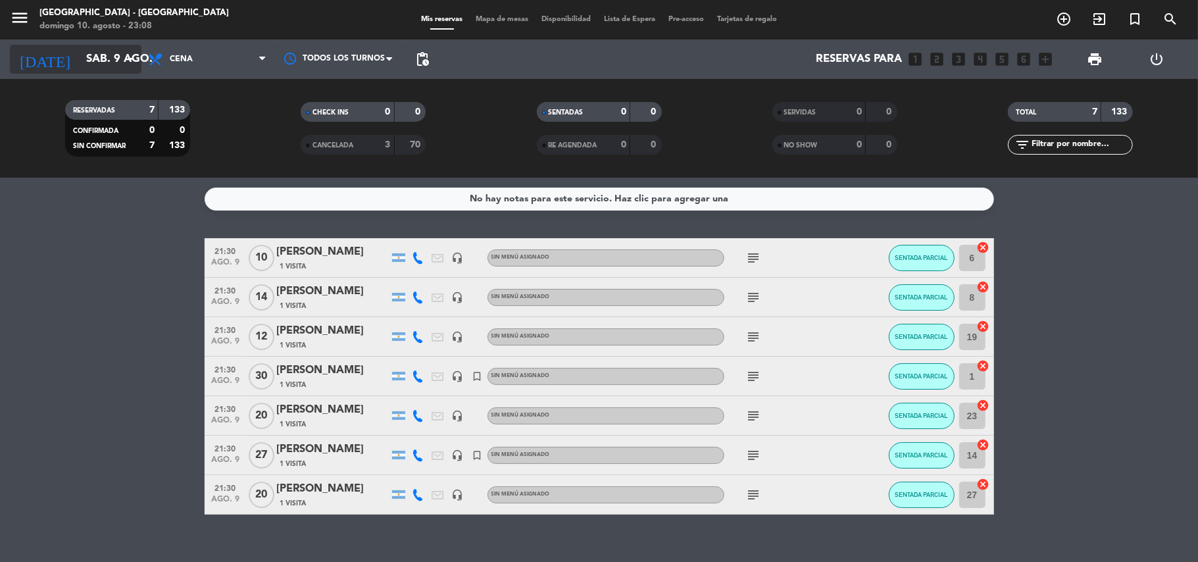
click at [80, 67] on input "sáb. 9 ago." at bounding box center [151, 60] width 142 height 26
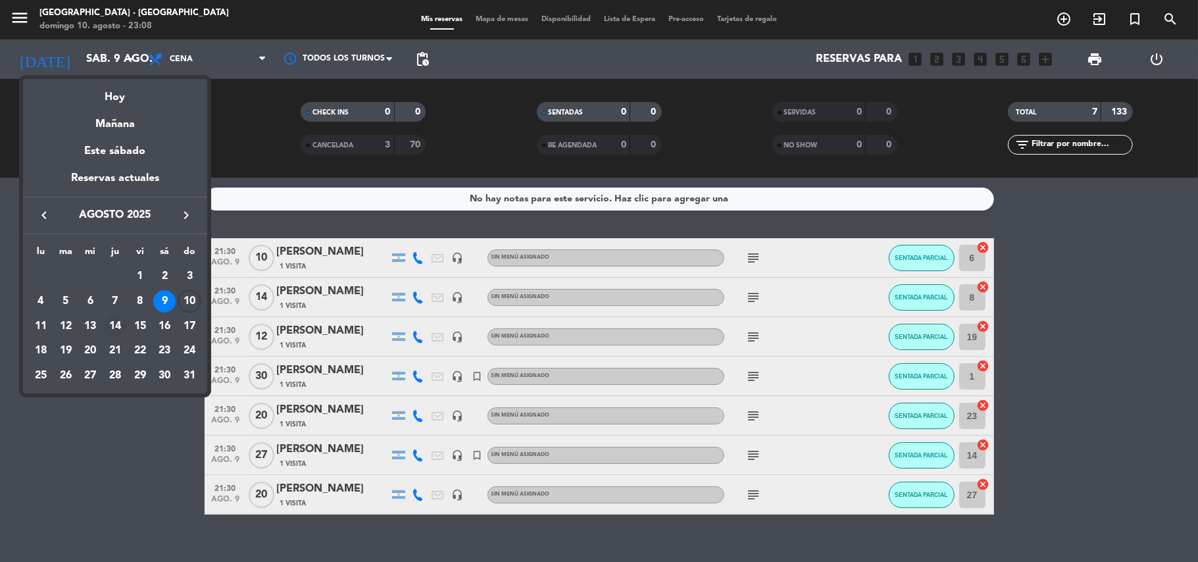
click at [120, 321] on div "14" at bounding box center [115, 326] width 22 height 22
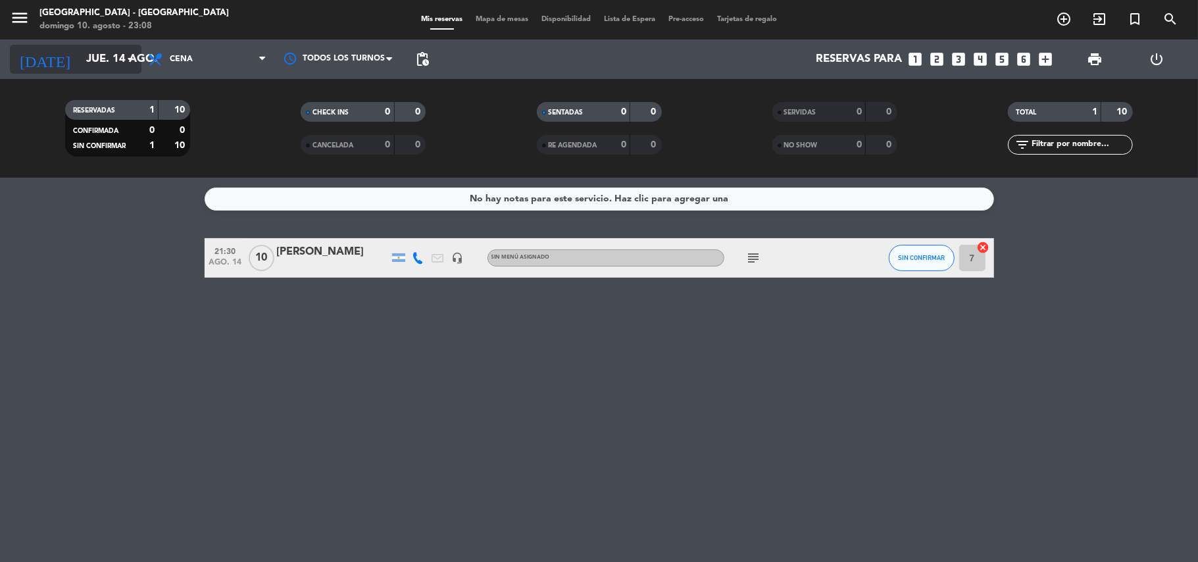
click at [105, 50] on input "jue. 14 ago." at bounding box center [151, 60] width 142 height 26
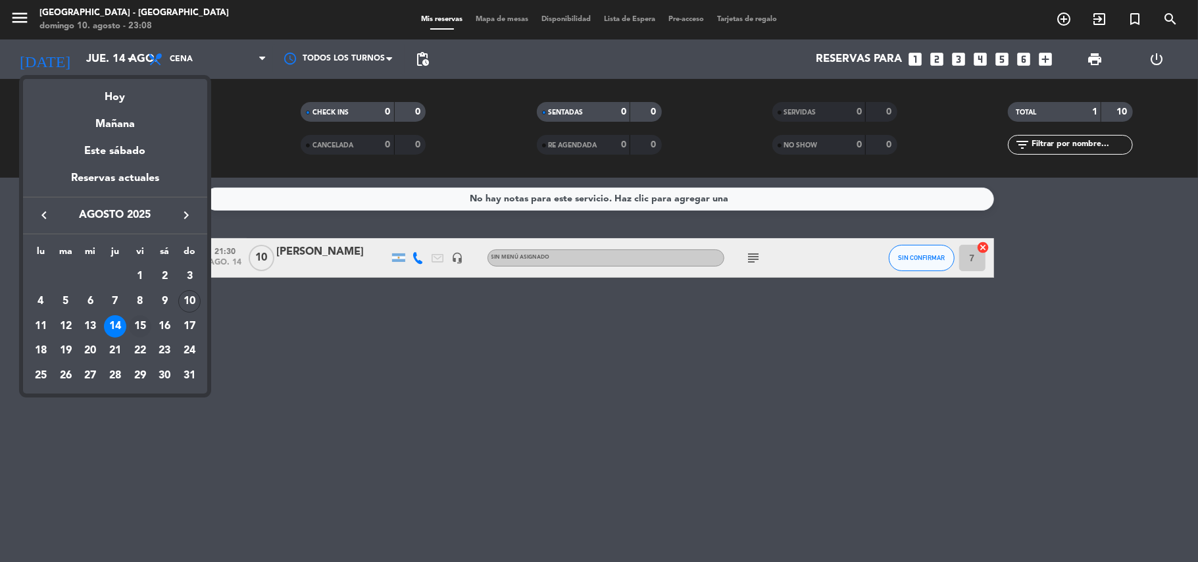
click at [137, 314] on td "15" at bounding box center [140, 326] width 25 height 25
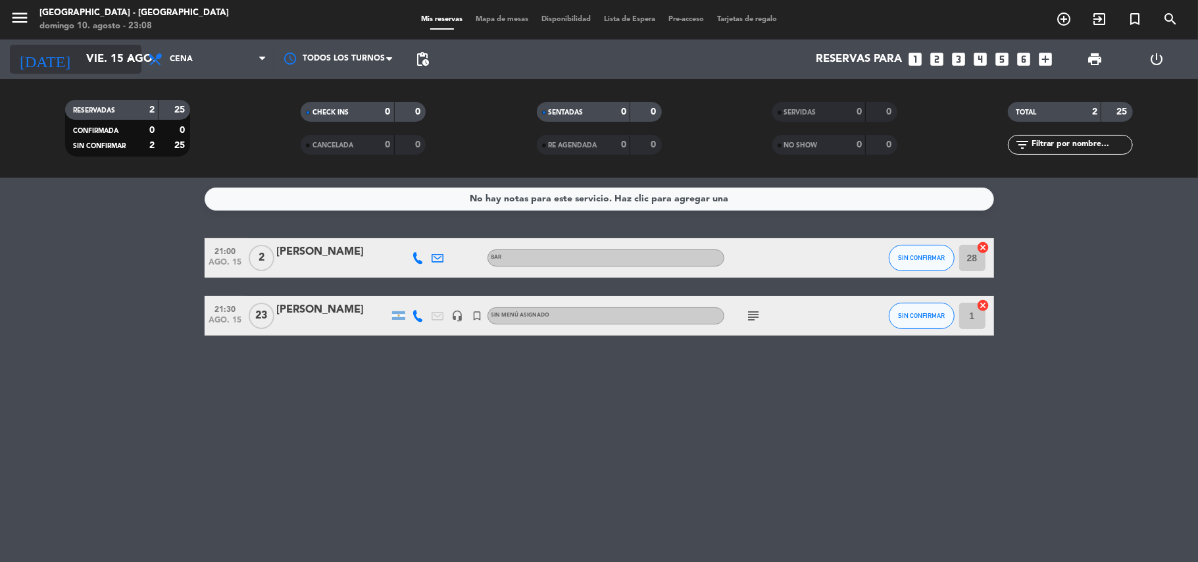
click at [122, 61] on icon "arrow_drop_down" at bounding box center [130, 59] width 16 height 16
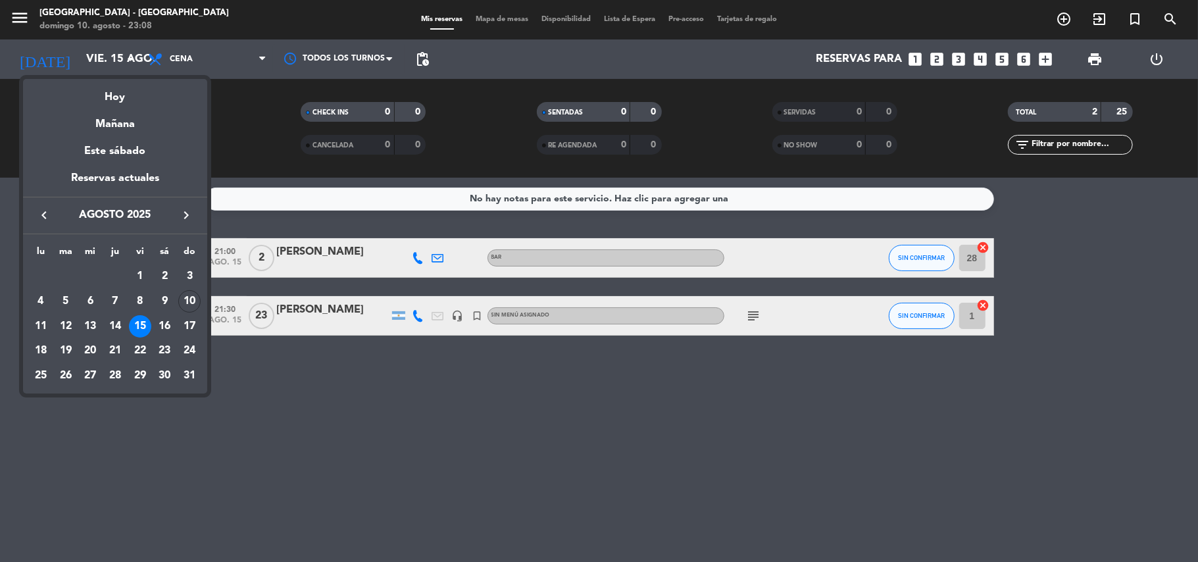
click at [163, 324] on div "16" at bounding box center [164, 326] width 22 height 22
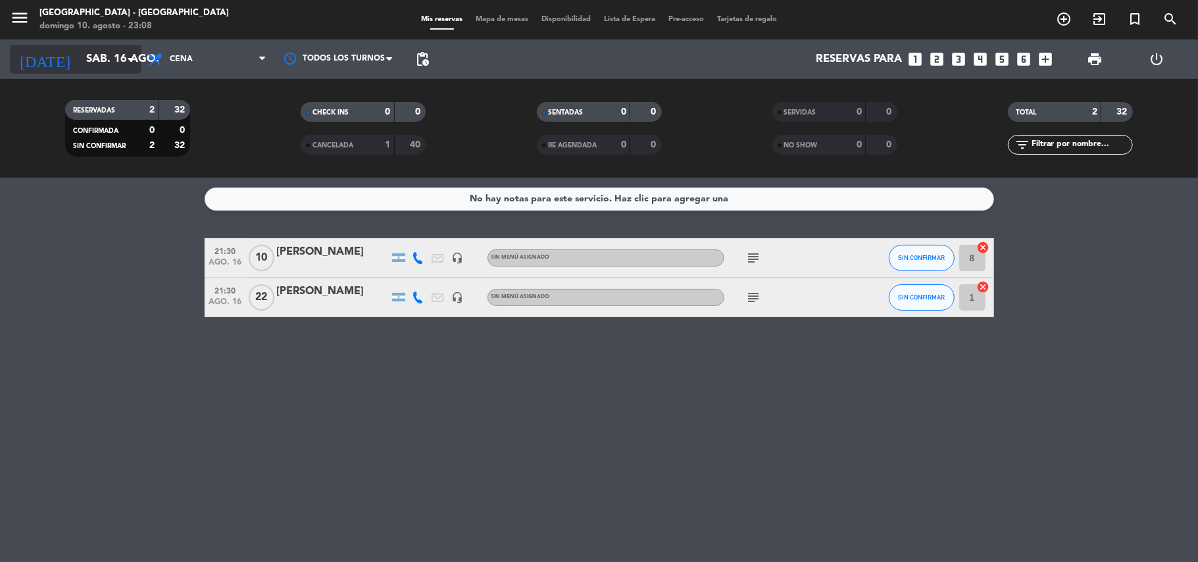
click at [80, 59] on input "sáb. 16 ago." at bounding box center [151, 60] width 142 height 26
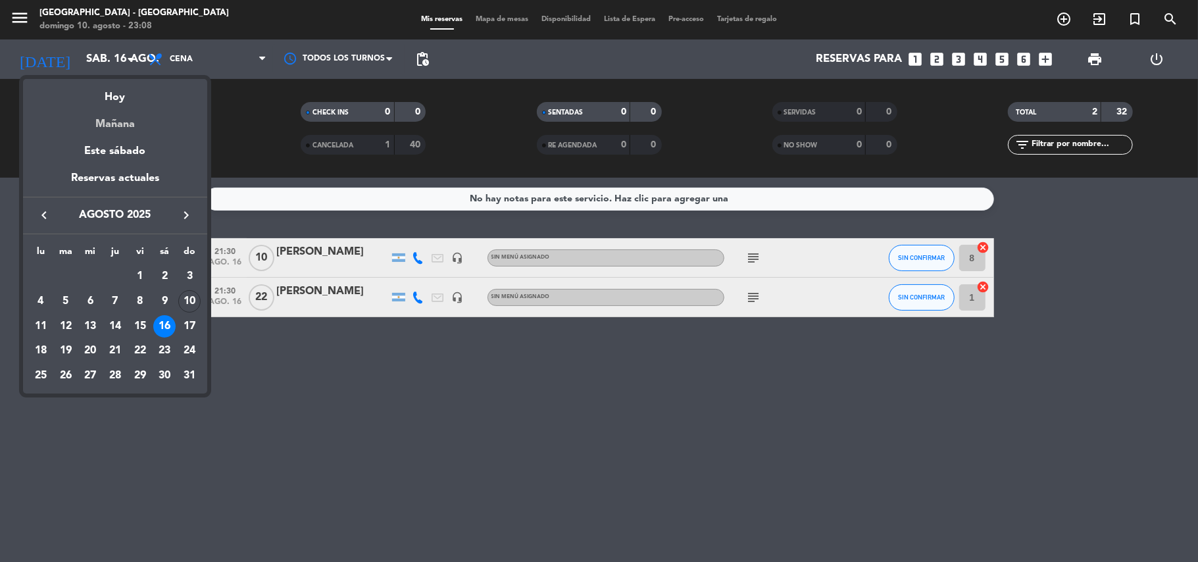
click at [79, 108] on div "Mañana" at bounding box center [115, 119] width 184 height 27
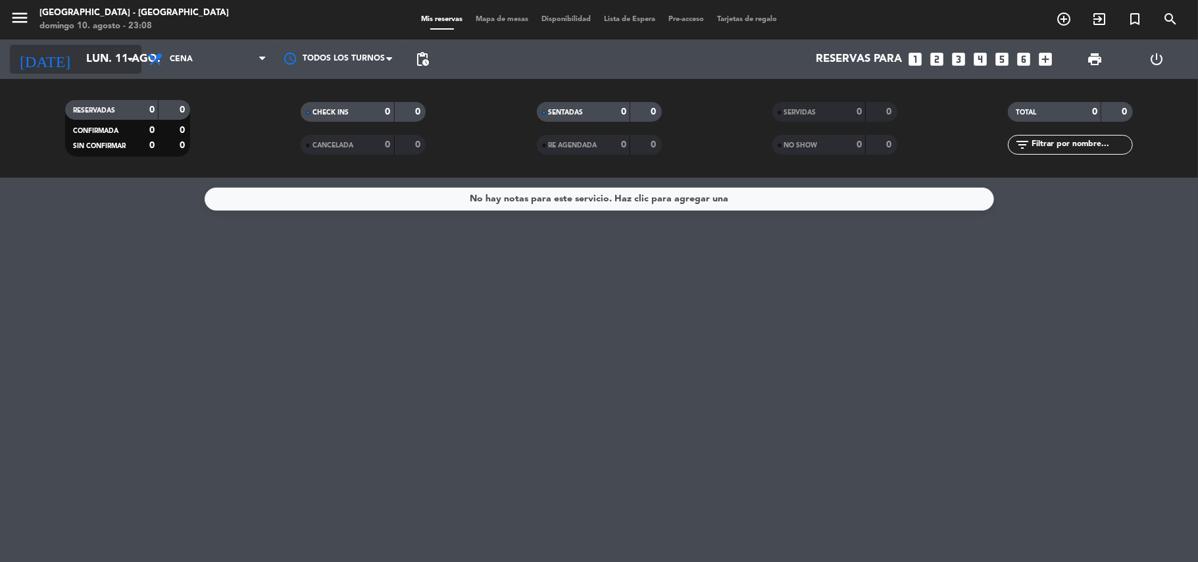
click at [122, 53] on icon "arrow_drop_down" at bounding box center [130, 59] width 16 height 16
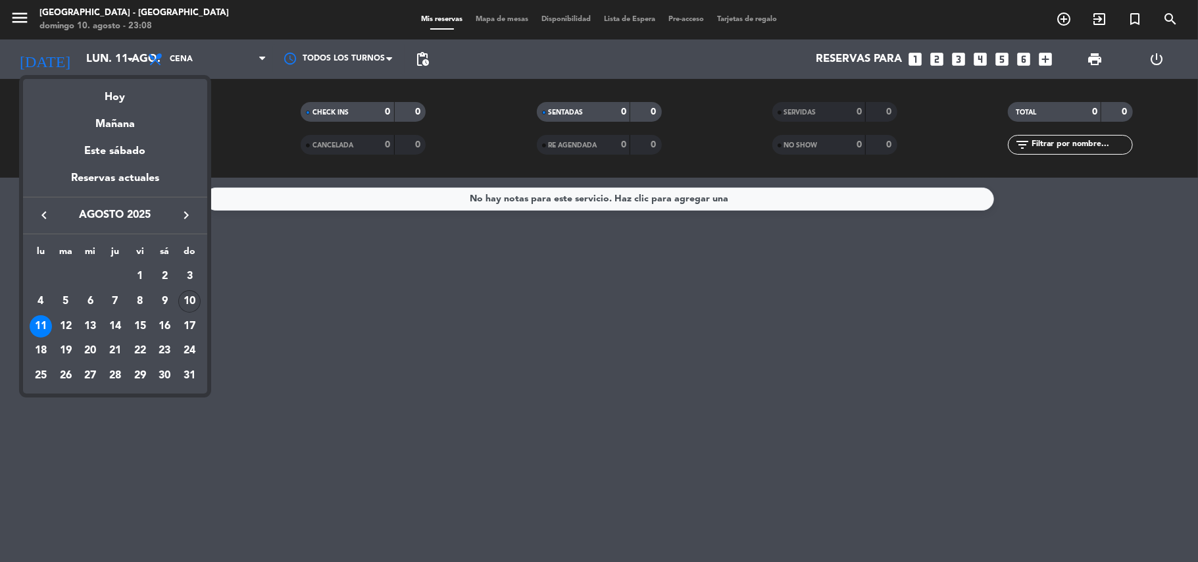
click at [183, 301] on div "10" at bounding box center [189, 301] width 22 height 22
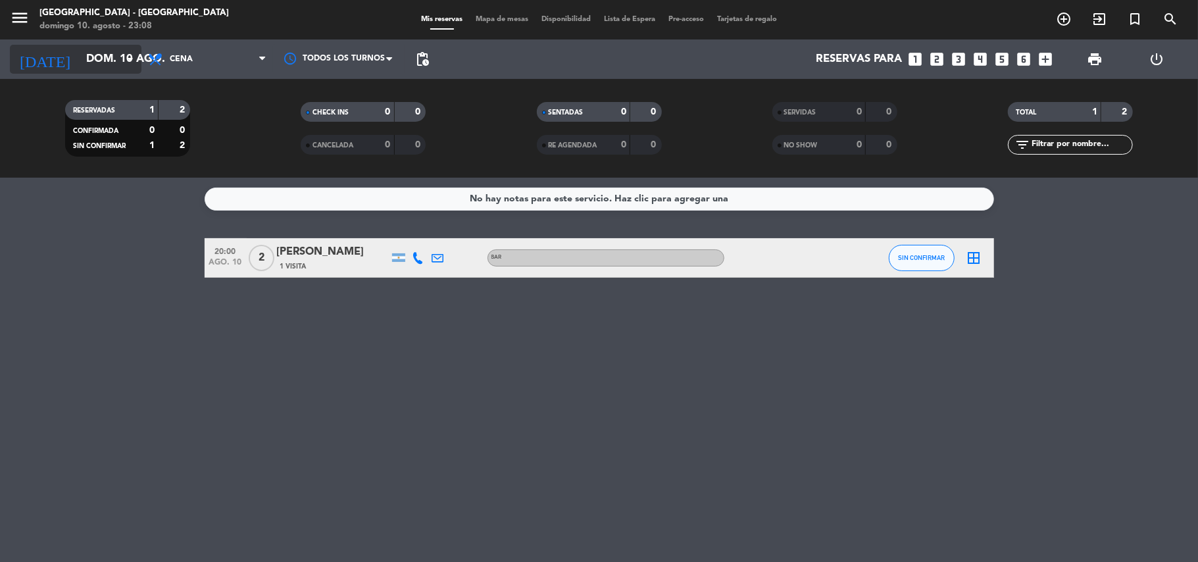
click at [103, 56] on input "dom. 10 ago." at bounding box center [151, 60] width 142 height 26
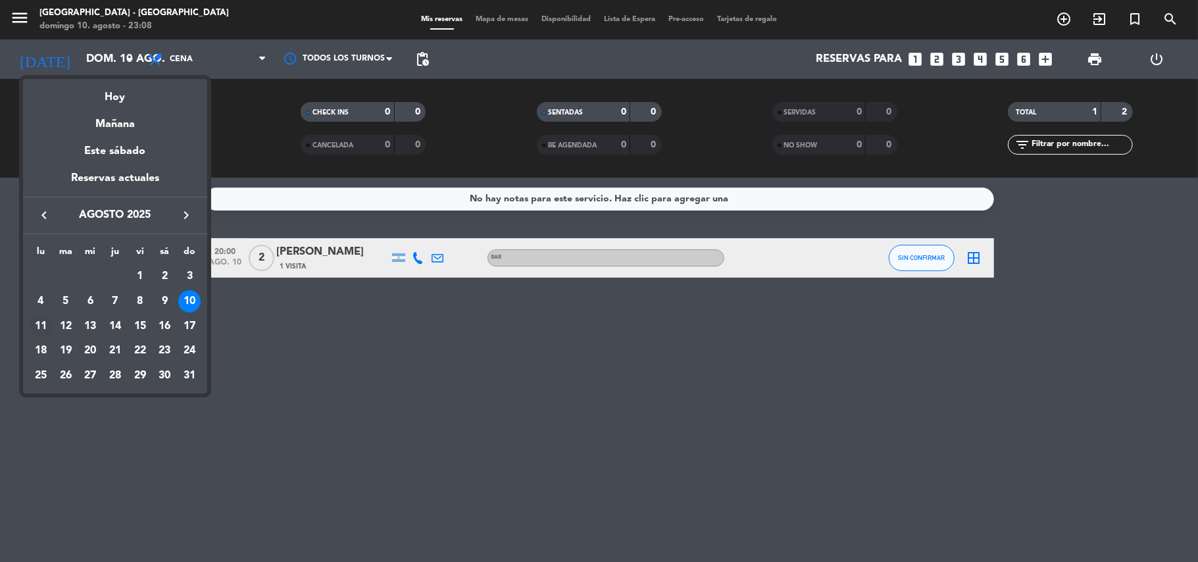
click at [41, 321] on div "11" at bounding box center [41, 326] width 22 height 22
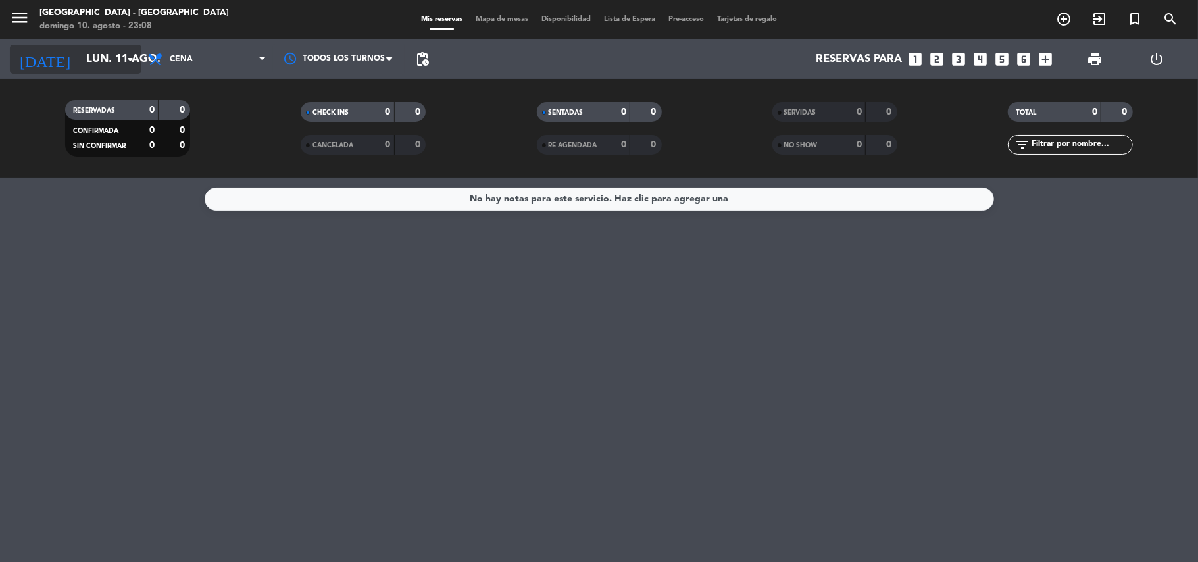
click at [80, 64] on input "lun. 11 ago." at bounding box center [151, 60] width 142 height 26
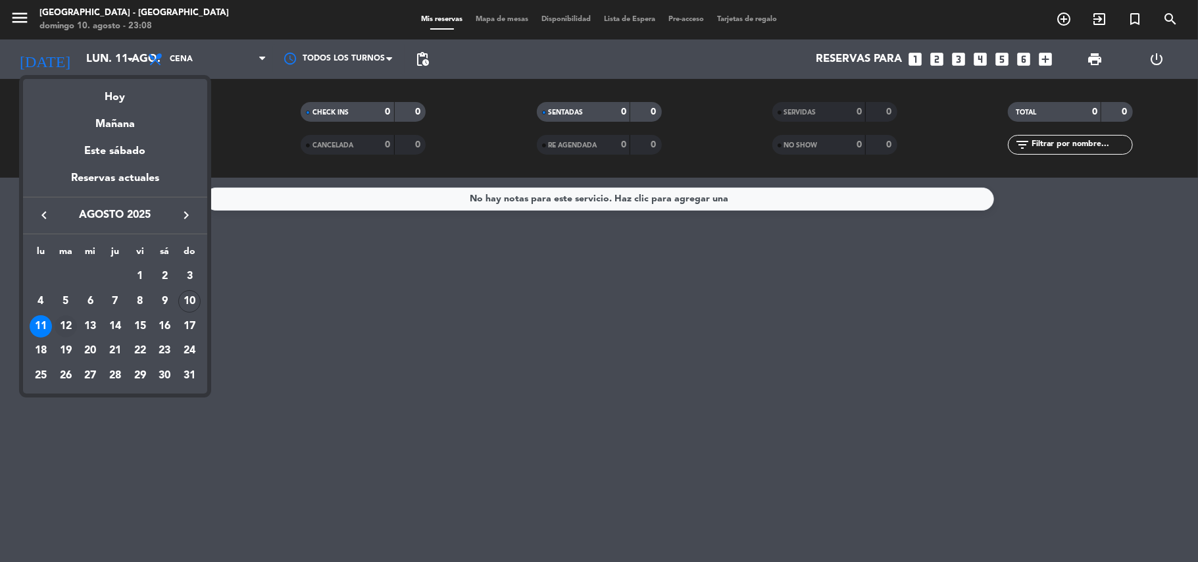
click at [68, 322] on div "12" at bounding box center [66, 326] width 22 height 22
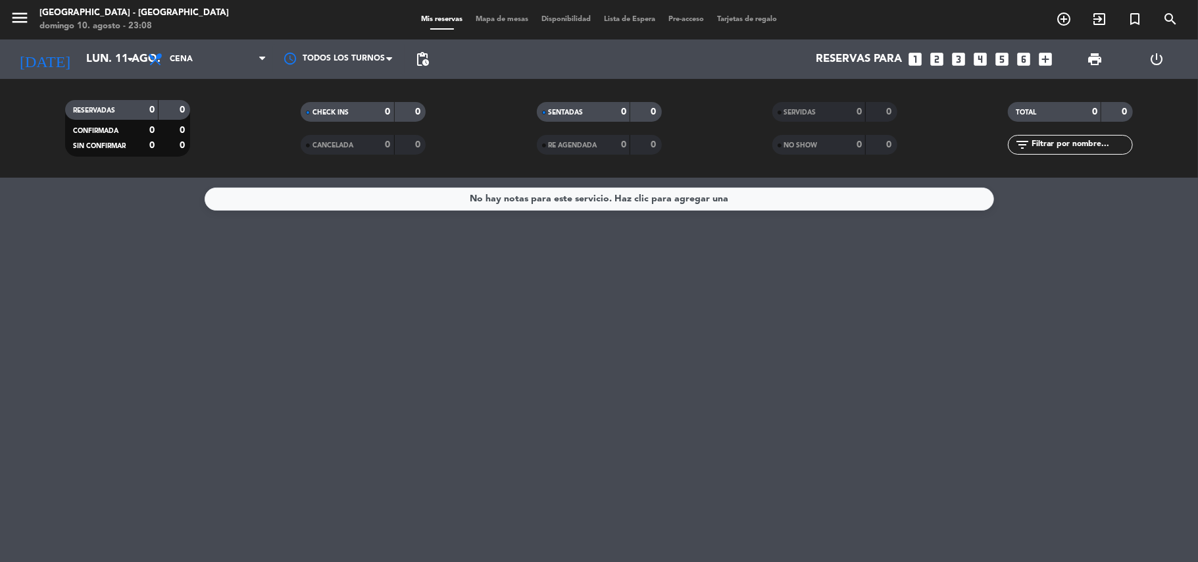
type input "[DATE] ago."
